Goal: Task Accomplishment & Management: Use online tool/utility

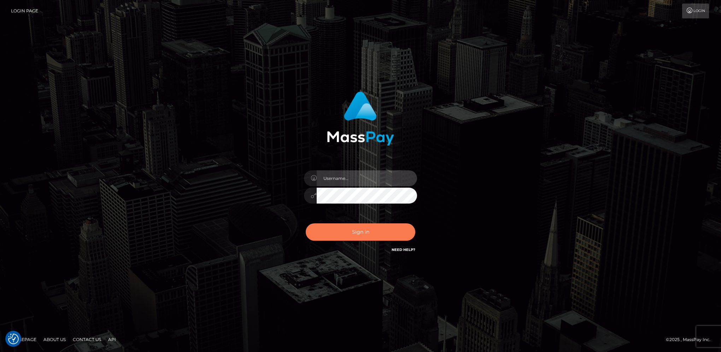
type input "hengland"
click at [356, 228] on button "Sign in" at bounding box center [361, 231] width 110 height 17
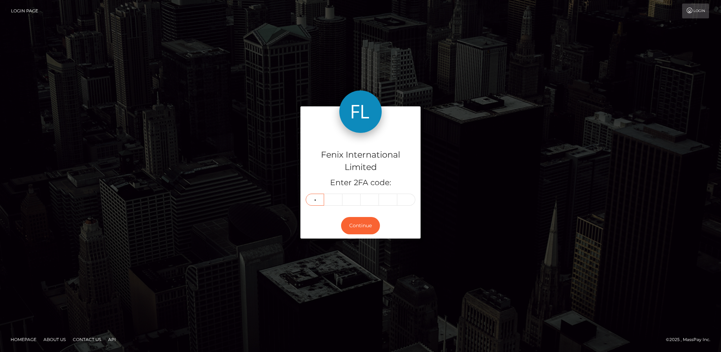
type input "9"
type input "1"
type input "5"
type input "3"
type input "0"
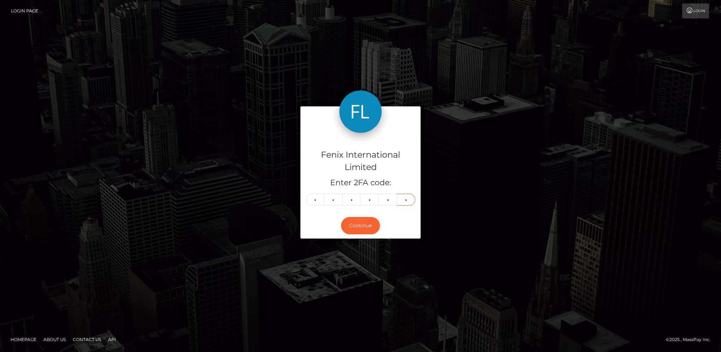
type input "1"
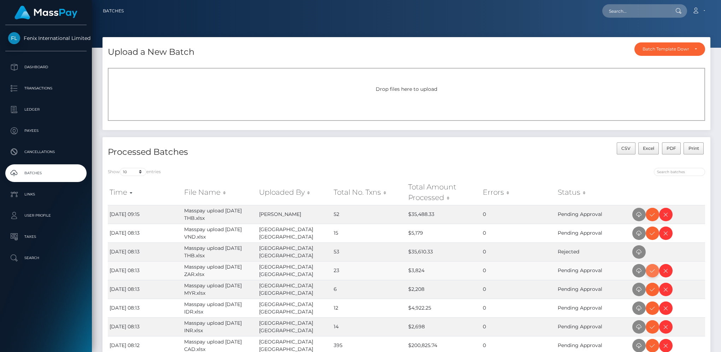
drag, startPoint x: 650, startPoint y: 270, endPoint x: 695, endPoint y: 262, distance: 45.7
click at [650, 270] on icon at bounding box center [652, 270] width 8 height 9
click at [653, 235] on icon at bounding box center [652, 233] width 8 height 9
click at [650, 216] on icon at bounding box center [652, 214] width 8 height 9
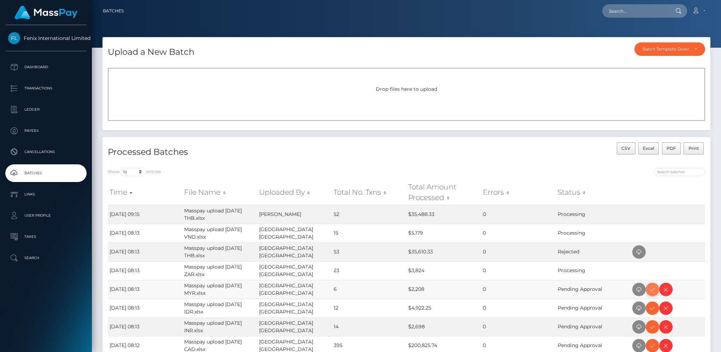
click at [653, 291] on icon at bounding box center [652, 289] width 8 height 9
drag, startPoint x: 653, startPoint y: 329, endPoint x: 710, endPoint y: 286, distance: 71.9
click at [653, 329] on icon at bounding box center [652, 327] width 8 height 9
drag, startPoint x: 652, startPoint y: 311, endPoint x: 721, endPoint y: 262, distance: 84.2
click at [652, 311] on icon at bounding box center [652, 308] width 8 height 9
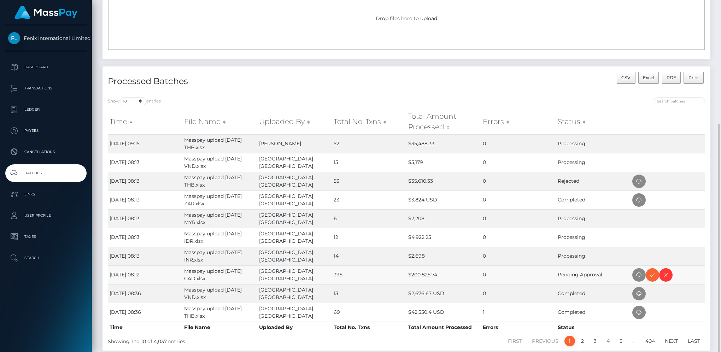
scroll to position [110, 0]
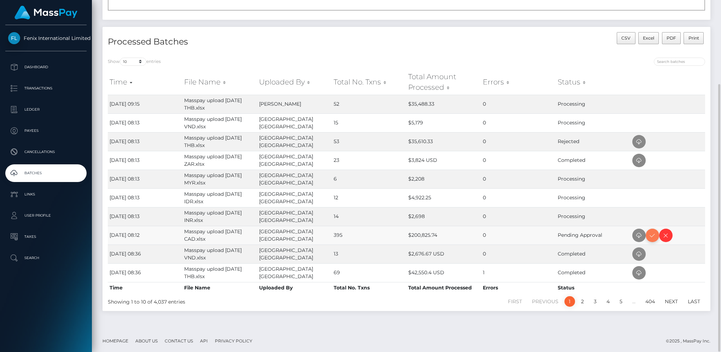
click at [653, 235] on icon at bounding box center [652, 235] width 8 height 9
